Goal: Book appointment/travel/reservation

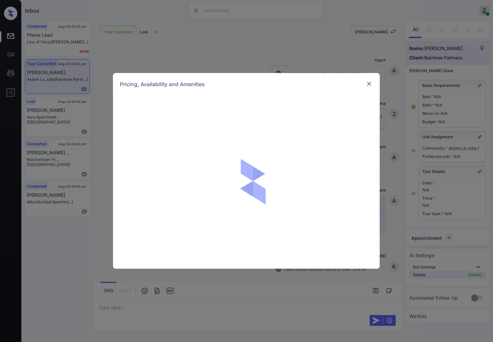
scroll to position [291, 0]
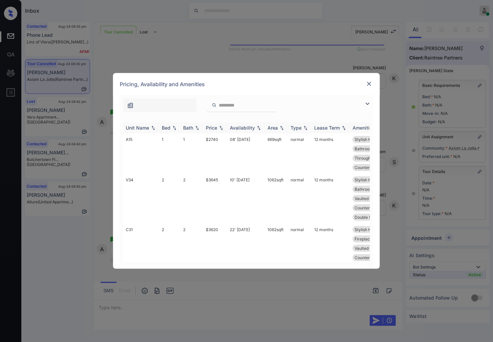
click at [224, 126] on img at bounding box center [221, 127] width 7 height 5
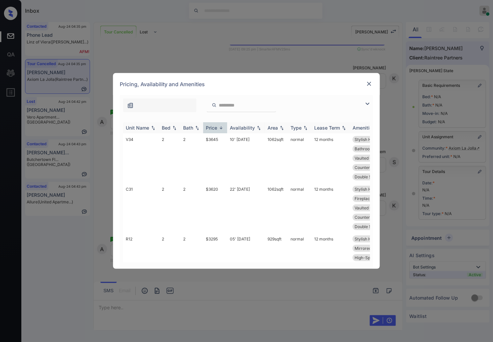
click at [224, 126] on img at bounding box center [221, 127] width 7 height 5
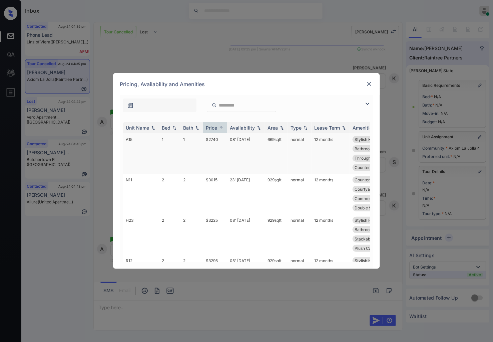
click at [201, 148] on td "1" at bounding box center [192, 153] width 23 height 40
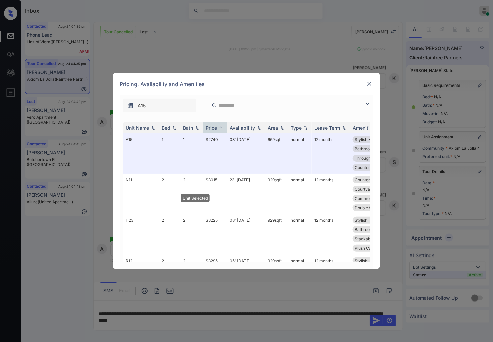
click at [367, 81] on img at bounding box center [369, 83] width 7 height 7
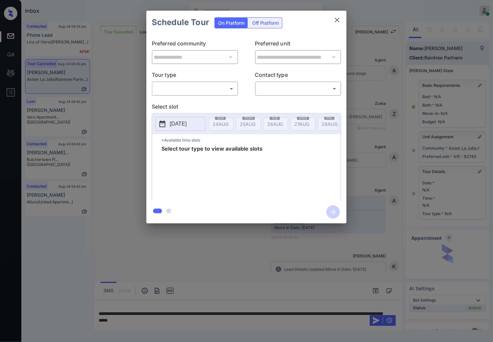
scroll to position [291, 0]
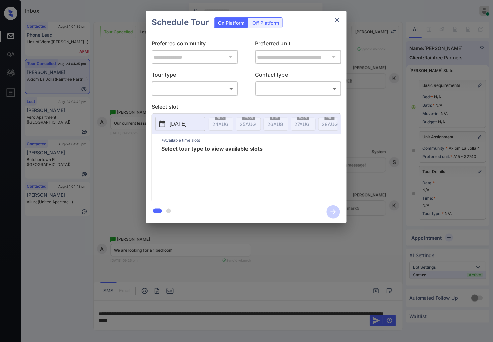
click at [214, 89] on body "Inbox [PERSON_NAME] Online Set yourself offline Set yourself on break Profile S…" at bounding box center [246, 171] width 493 height 342
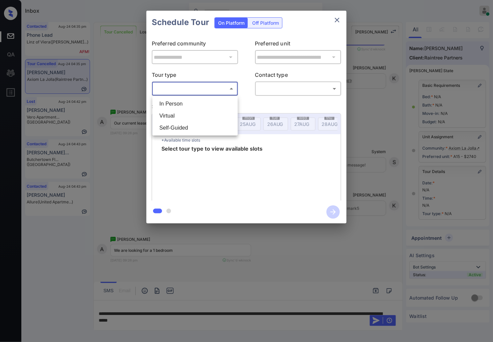
click at [209, 104] on li "In Person" at bounding box center [195, 104] width 82 height 12
type input "********"
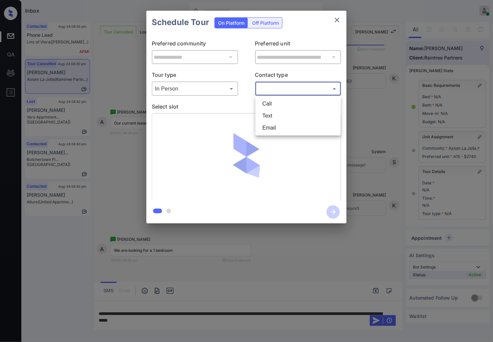
click at [296, 88] on body "Inbox [PERSON_NAME] Online Set yourself offline Set yourself on break Profile S…" at bounding box center [246, 171] width 493 height 342
click at [295, 117] on li "Text" at bounding box center [298, 116] width 82 height 12
type input "****"
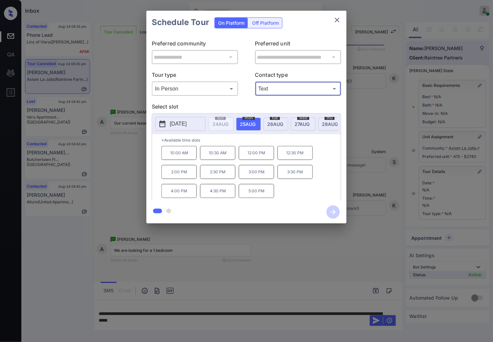
click at [302, 125] on span "[DATE]" at bounding box center [302, 124] width 15 height 6
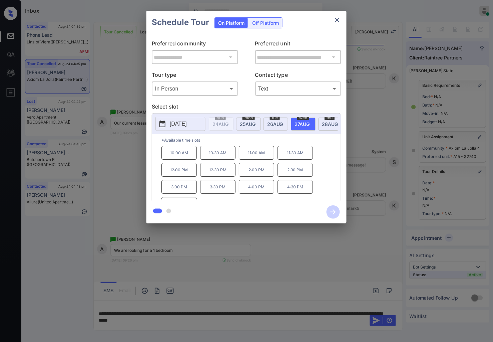
scroll to position [11, 0]
click at [213, 312] on div at bounding box center [246, 171] width 493 height 342
